Goal: Task Accomplishment & Management: Manage account settings

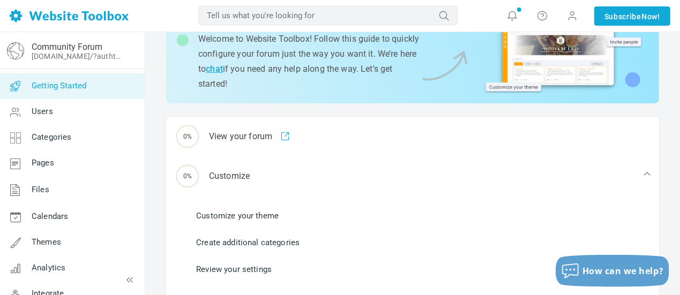
click at [321, 22] on input "text" at bounding box center [327, 15] width 259 height 19
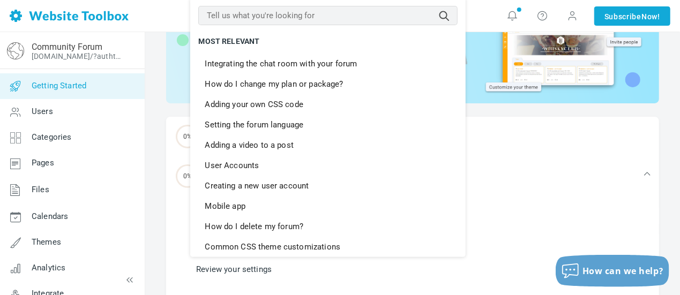
click at [573, 206] on ul "Customize your theme Create additional categories Review your settings" at bounding box center [419, 243] width 480 height 80
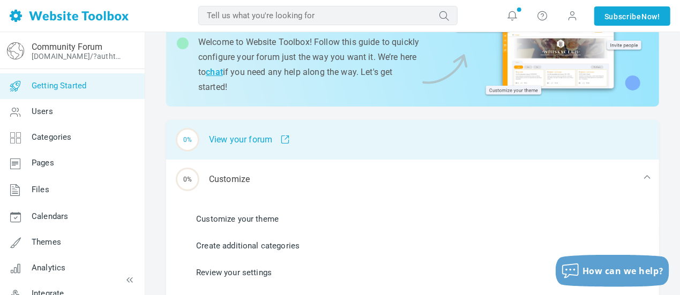
scroll to position [73, 0]
click at [255, 146] on div "0% View your forum" at bounding box center [412, 139] width 493 height 40
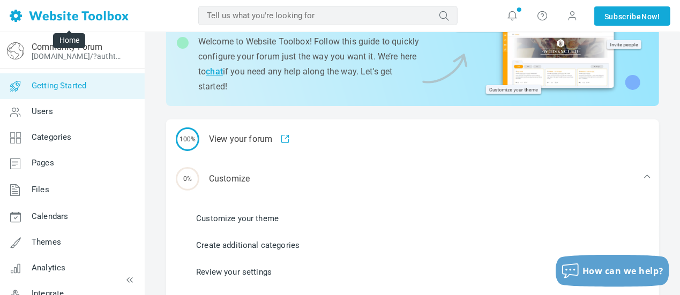
click at [95, 16] on img at bounding box center [69, 16] width 119 height 12
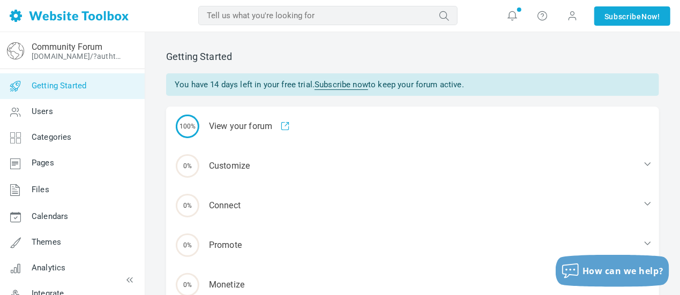
click at [294, 20] on input "text" at bounding box center [327, 15] width 259 height 19
type input "embed code"
click at [458, 8] on button "submit" at bounding box center [458, 8] width 0 height 0
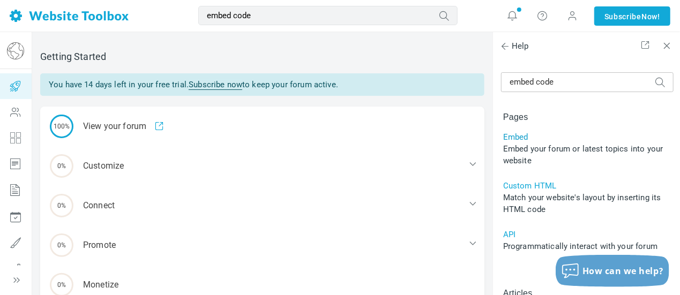
click at [522, 139] on link "Embed" at bounding box center [515, 137] width 25 height 10
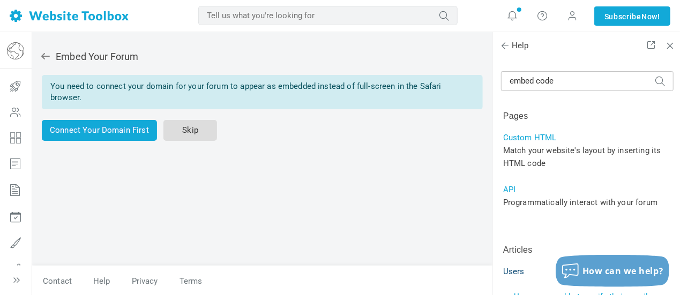
click at [198, 120] on link "Skip" at bounding box center [190, 130] width 54 height 21
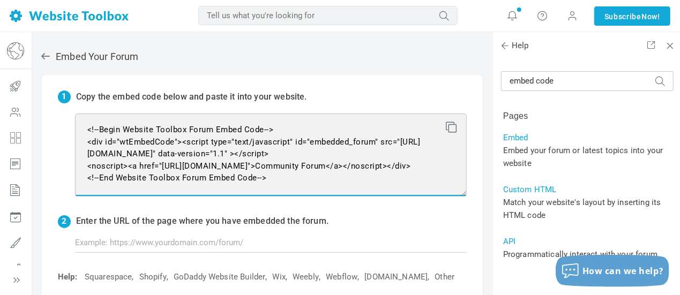
click at [174, 126] on textarea "<!--Begin Website Toolbox Forum Embed Code--> <div id="wtEmbedCode"><script typ…" at bounding box center [271, 155] width 392 height 83
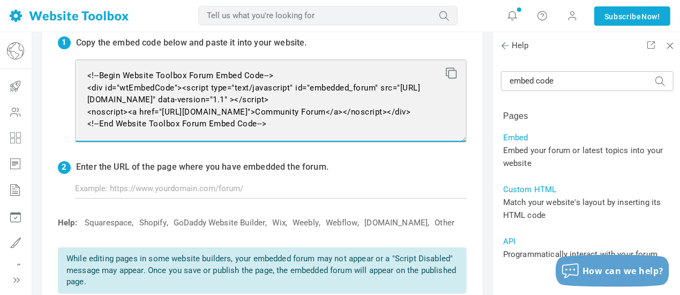
scroll to position [54, 0]
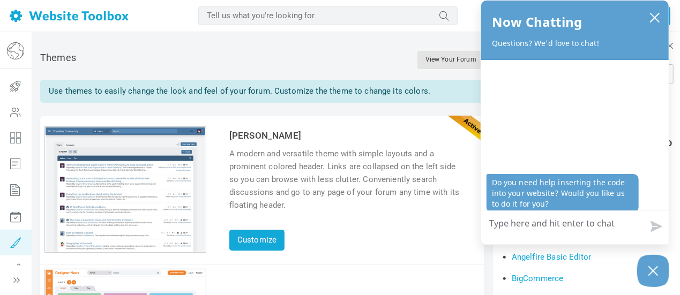
scroll to position [40, 0]
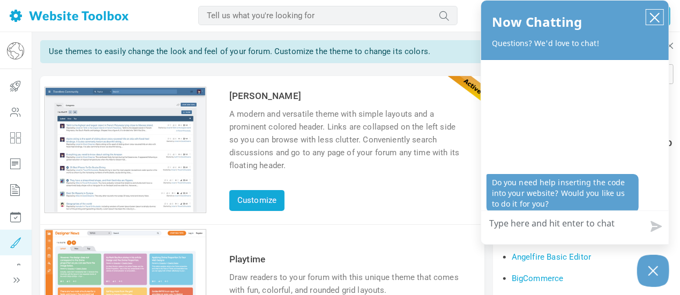
click at [654, 17] on icon "close chatbox" at bounding box center [655, 17] width 9 height 9
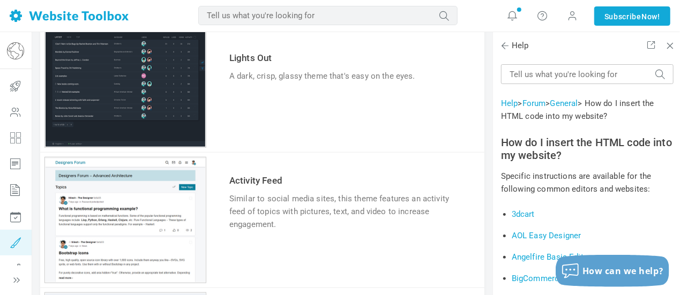
scroll to position [385, 0]
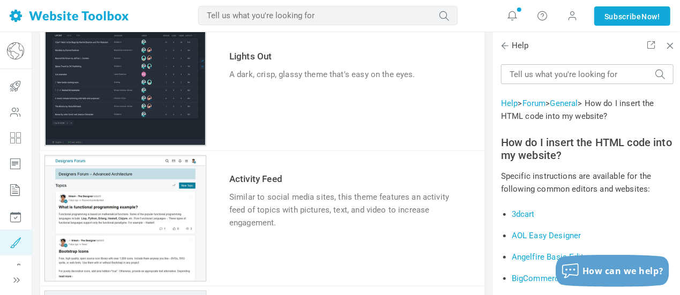
click at [218, 93] on table "Lights Out A dark, crisp, glassy theme that's easy on the eyes. Try & Customize" at bounding box center [348, 82] width 274 height 93
click at [248, 103] on link "Try & Customize" at bounding box center [268, 107] width 79 height 17
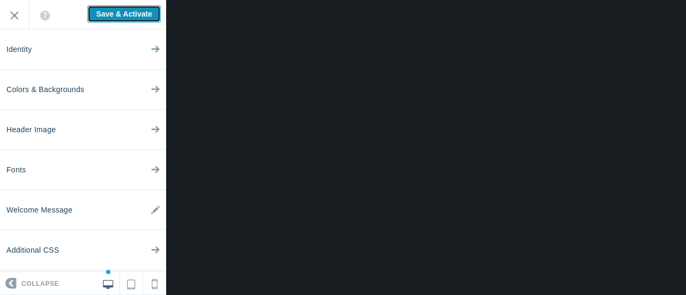
click at [131, 16] on input "Save & Activate" at bounding box center [123, 13] width 73 height 17
type input "Saving..."
